Goal: Information Seeking & Learning: Find specific fact

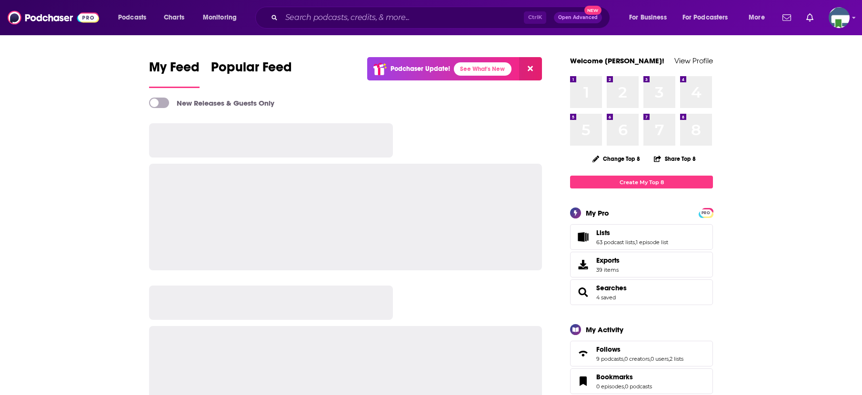
click at [339, 19] on input "Search podcasts, credits, & more..." at bounding box center [403, 17] width 243 height 15
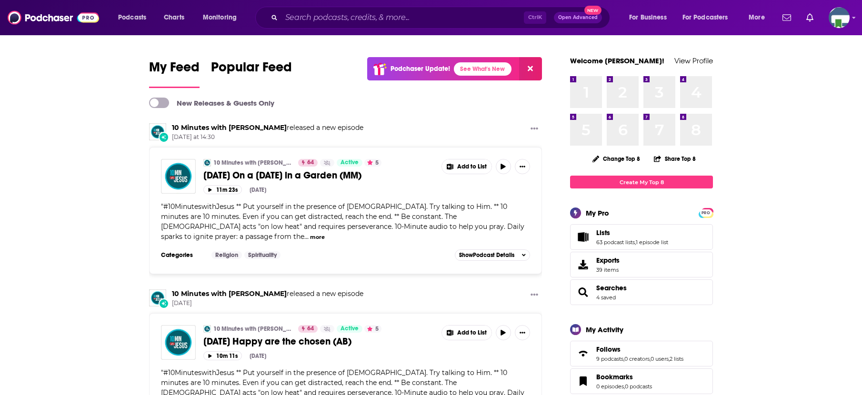
click at [301, 16] on input "Search podcasts, credits, & more..." at bounding box center [403, 17] width 243 height 15
click at [337, 19] on input "Search podcasts, credits, & more..." at bounding box center [403, 17] width 243 height 15
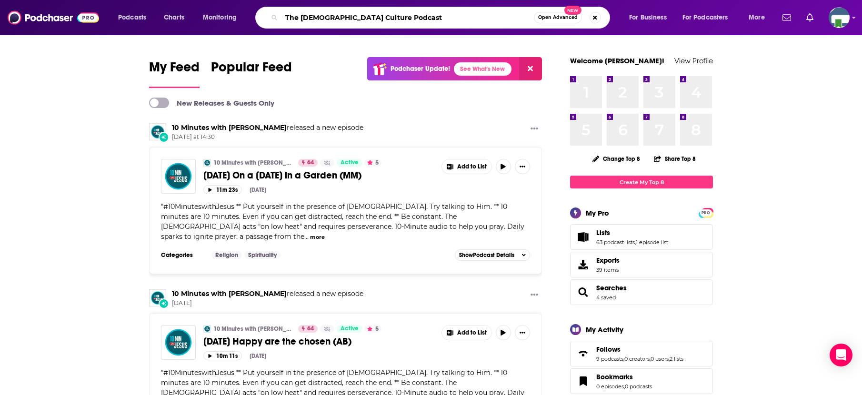
type input "The [DEMOGRAPHIC_DATA] Culture Podcast"
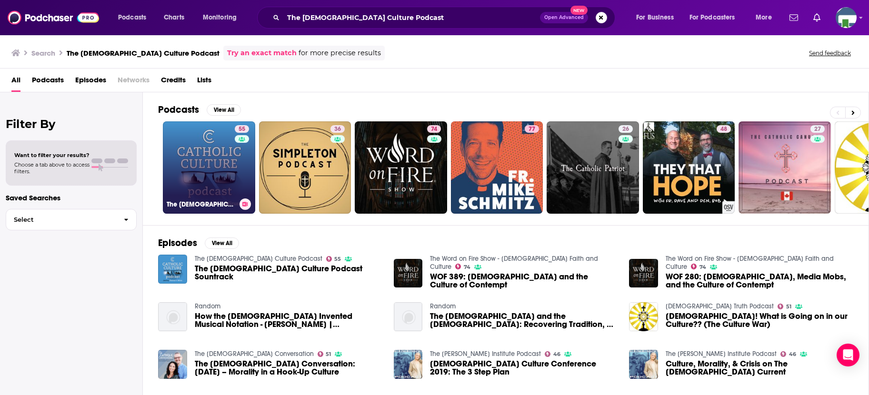
click at [205, 170] on link "55 The [DEMOGRAPHIC_DATA] Culture Podcast" at bounding box center [209, 167] width 92 height 92
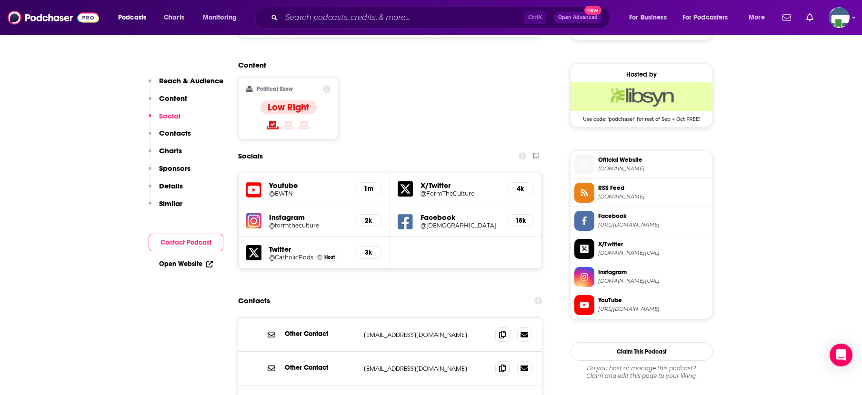
scroll to position [762, 0]
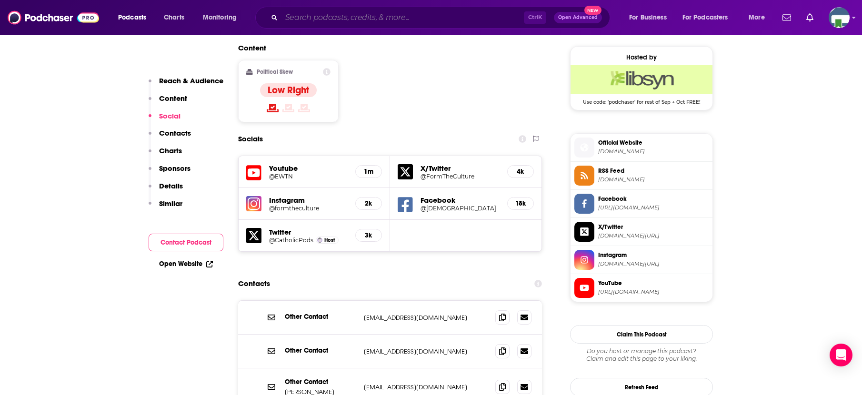
click at [347, 15] on input "Search podcasts, credits, & more..." at bounding box center [403, 17] width 243 height 15
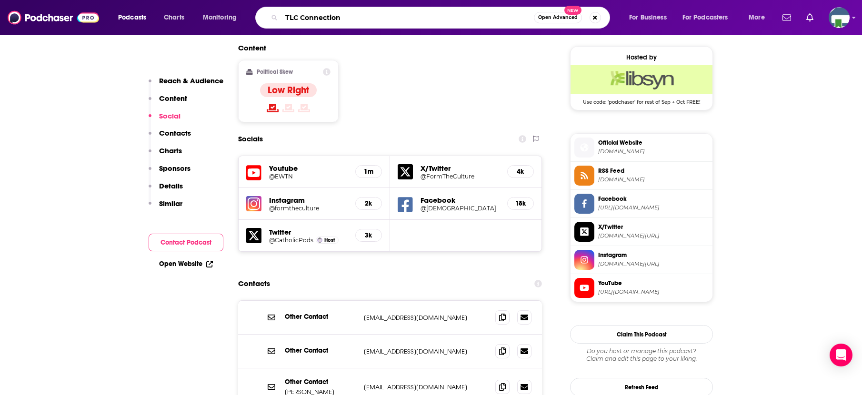
type input "TLC Connections"
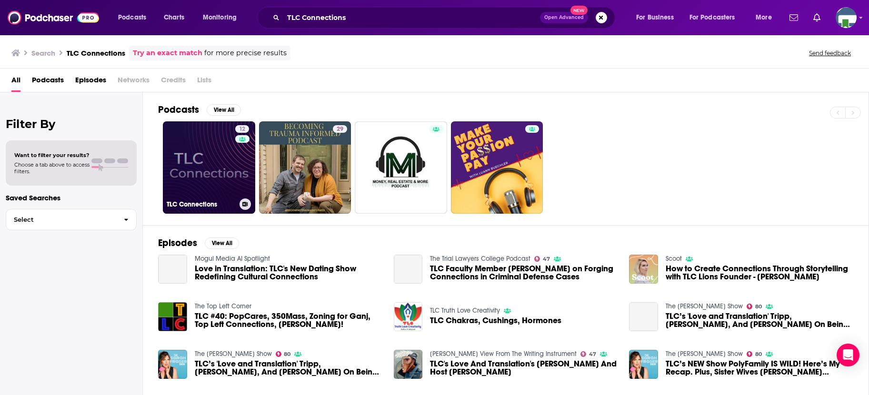
click at [212, 164] on link "12 TLC Connections" at bounding box center [209, 167] width 92 height 92
